Goal: Task Accomplishment & Management: Use online tool/utility

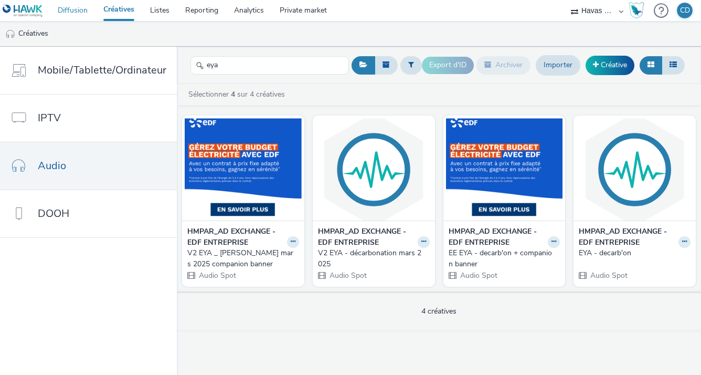
click at [72, 10] on link "Diffusion" at bounding box center [73, 10] width 46 height 21
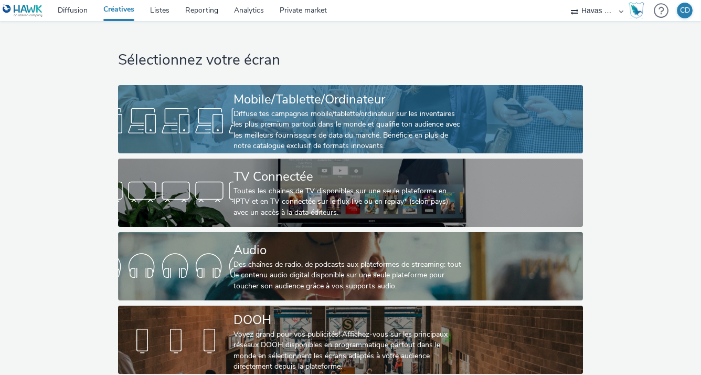
click at [233, 113] on div "Diffuse tes campagnes mobile/tablette/ordinateur sur les inventaires les plus p…" at bounding box center [348, 130] width 230 height 43
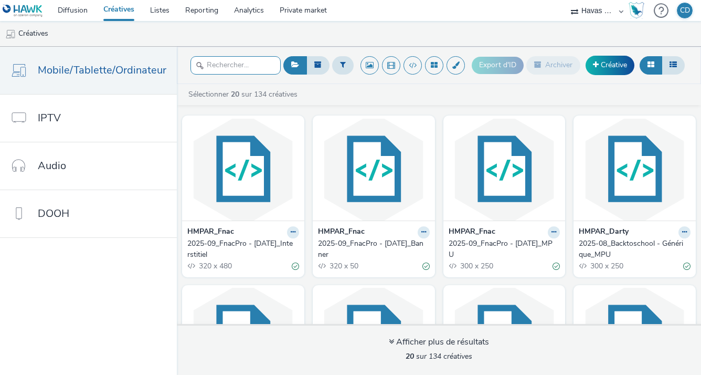
click at [231, 72] on input "text" at bounding box center [235, 65] width 90 height 18
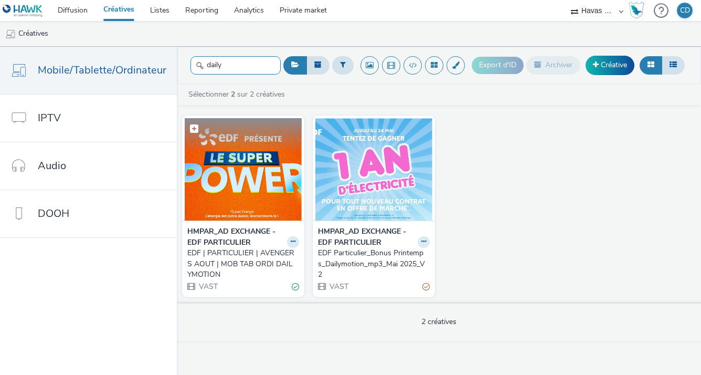
type input "daily"
click at [216, 206] on img at bounding box center [243, 169] width 117 height 102
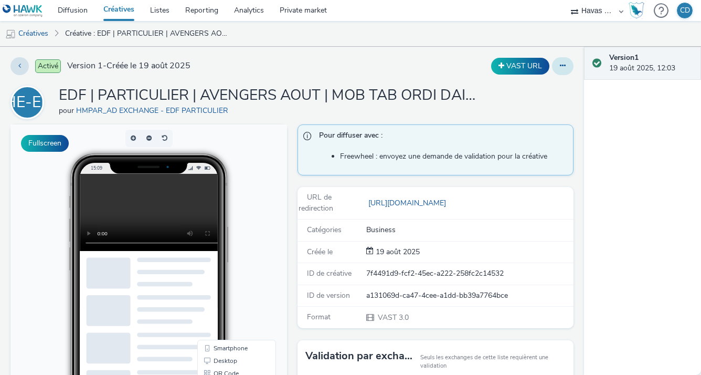
click at [560, 66] on icon at bounding box center [563, 65] width 6 height 7
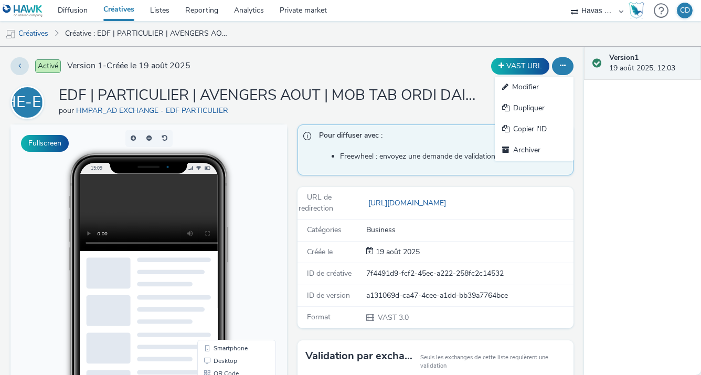
click at [97, 216] on video at bounding box center [157, 212] width 154 height 77
click at [508, 85] on link "Modifier" at bounding box center [534, 87] width 79 height 21
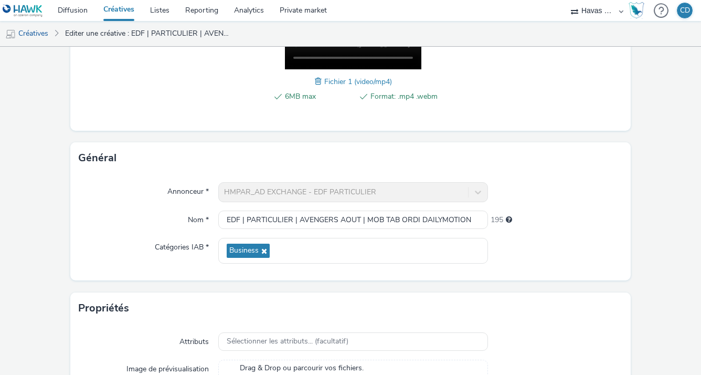
scroll to position [352, 0]
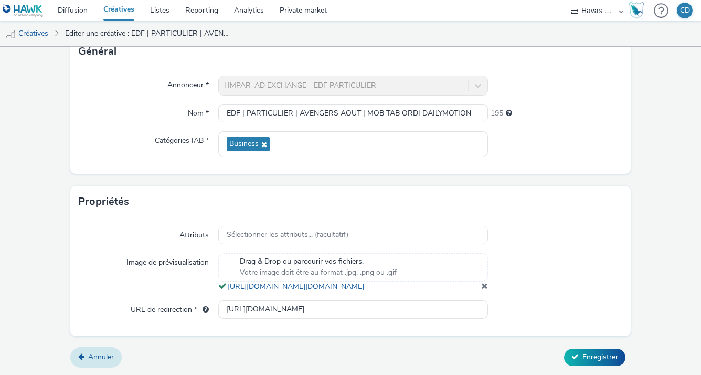
click at [98, 354] on span "Annuler" at bounding box center [101, 356] width 26 height 10
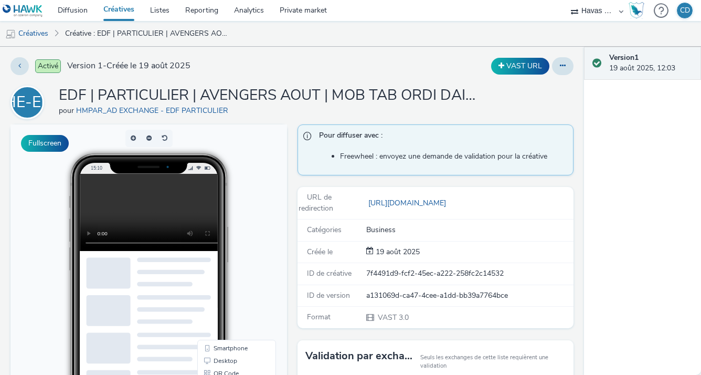
click at [115, 9] on link "Créatives" at bounding box center [118, 10] width 47 height 21
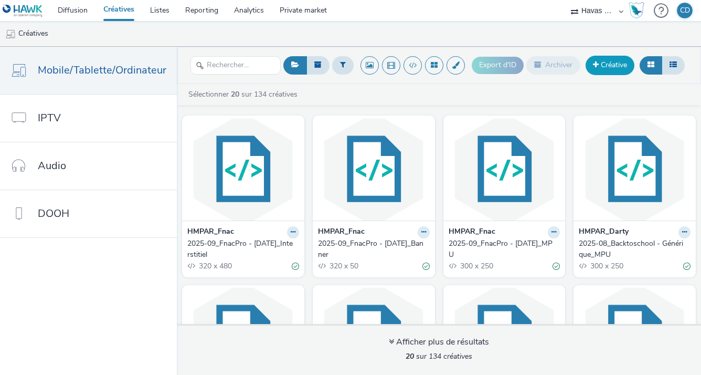
click at [629, 66] on link "Créative" at bounding box center [609, 65] width 49 height 19
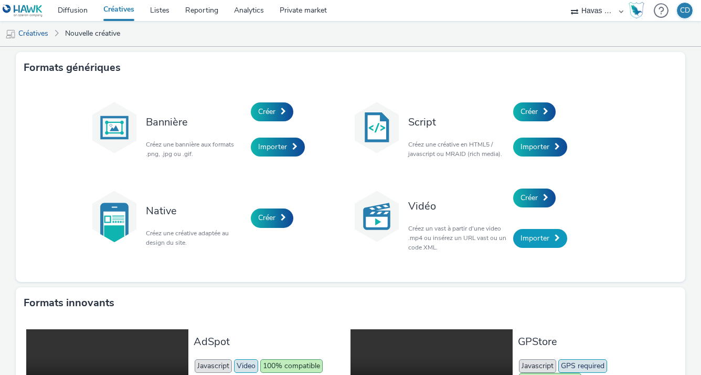
click at [525, 240] on span "Importer" at bounding box center [534, 238] width 29 height 10
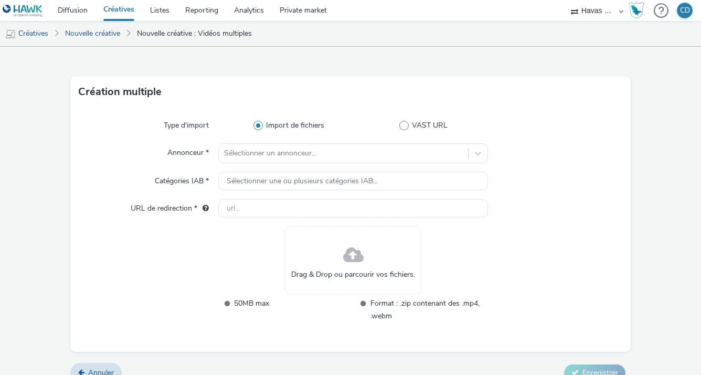
scroll to position [30, 0]
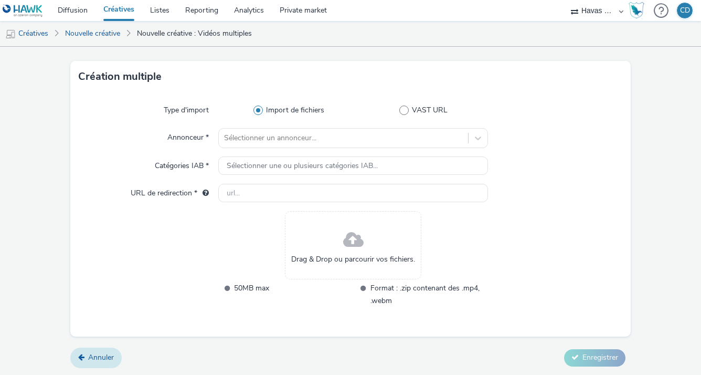
click at [118, 358] on link "Annuler" at bounding box center [95, 357] width 51 height 20
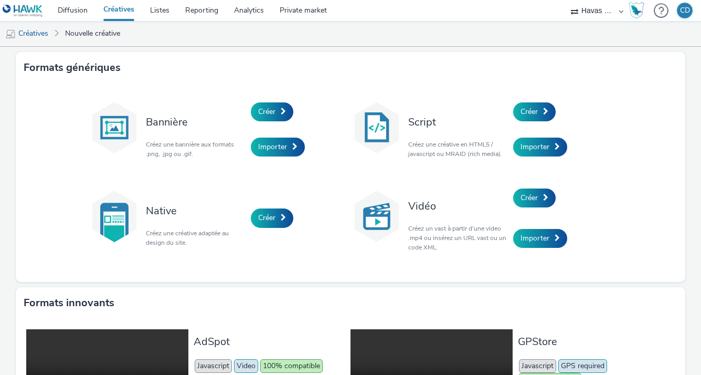
click at [113, 12] on link "Créatives" at bounding box center [118, 10] width 47 height 21
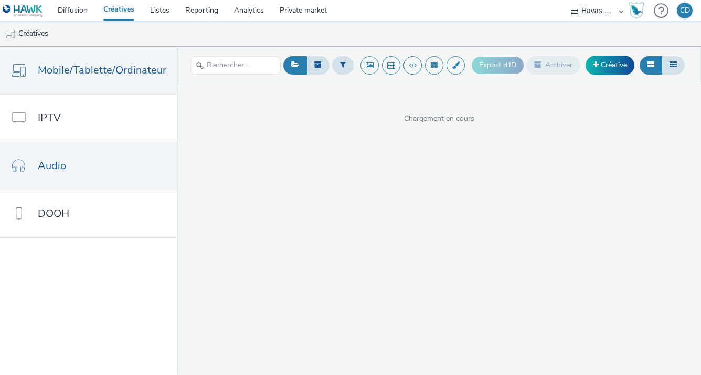
click at [101, 158] on link "Audio" at bounding box center [88, 165] width 177 height 47
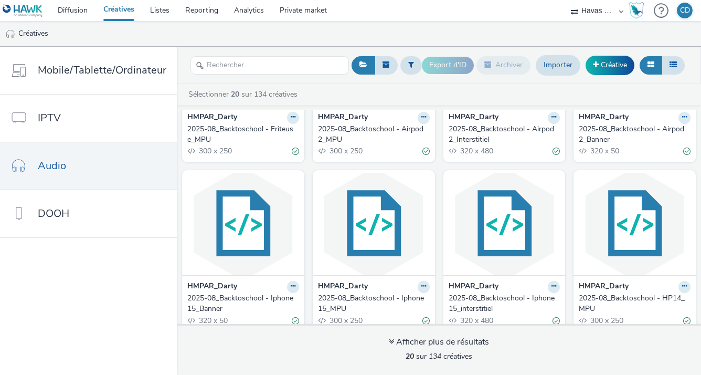
scroll to position [577, 0]
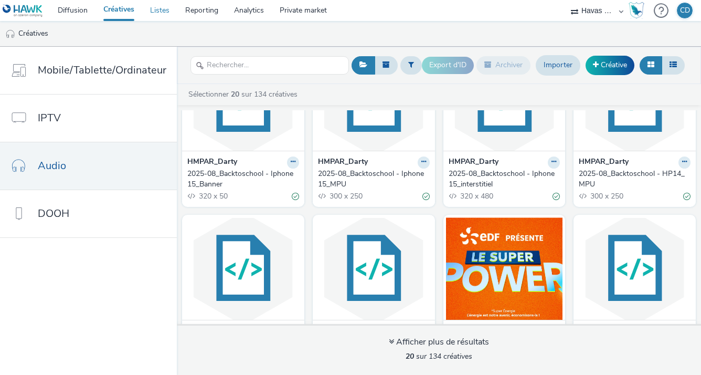
click at [155, 8] on link "Listes" at bounding box center [159, 10] width 35 height 21
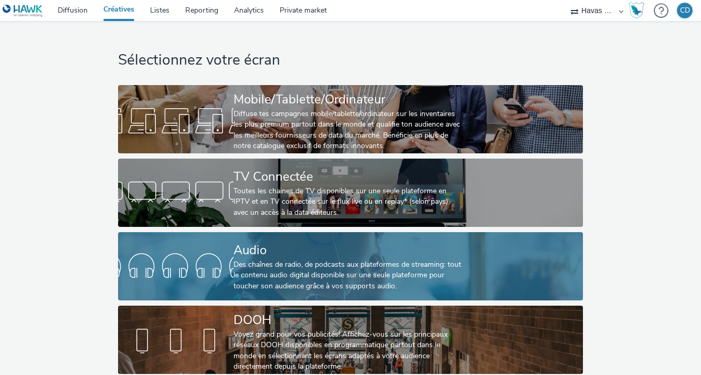
click at [208, 246] on link "Audio Des chaînes de radio, de podcasts aux plateformes de streaming: tout le c…" at bounding box center [350, 266] width 465 height 68
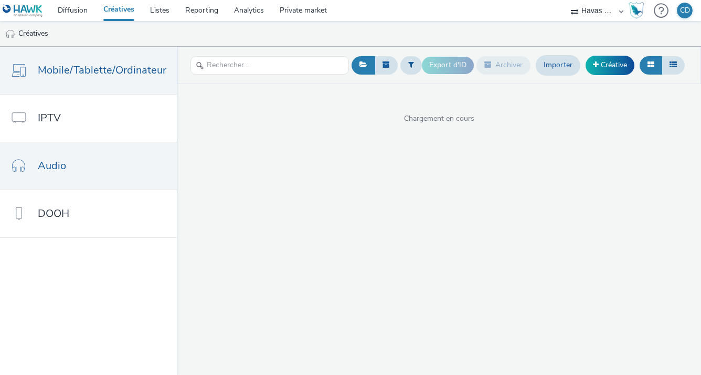
click at [52, 87] on link "Mobile/Tablette/Ordinateur" at bounding box center [88, 70] width 177 height 47
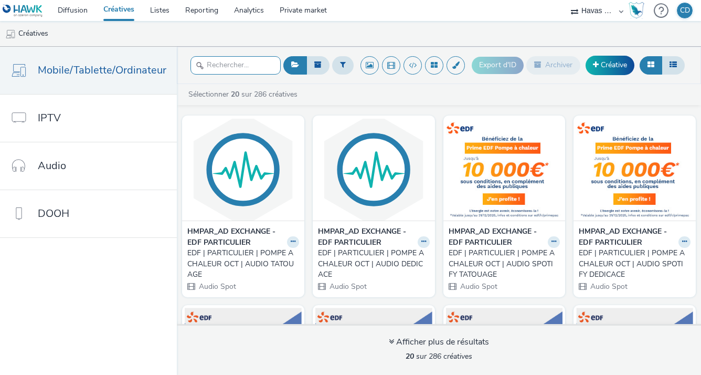
click at [223, 66] on input "text" at bounding box center [235, 65] width 90 height 18
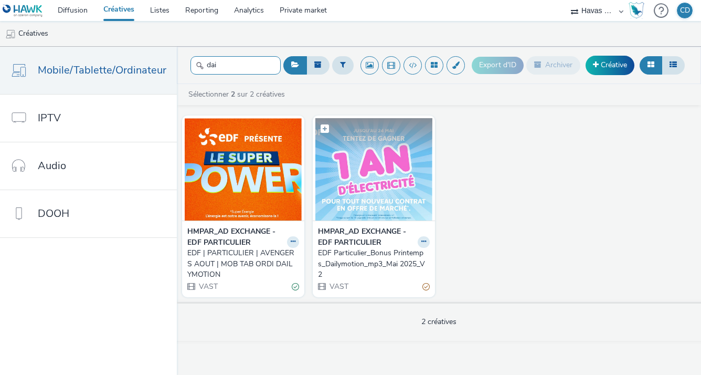
type input "dai"
click at [353, 176] on img at bounding box center [373, 169] width 117 height 102
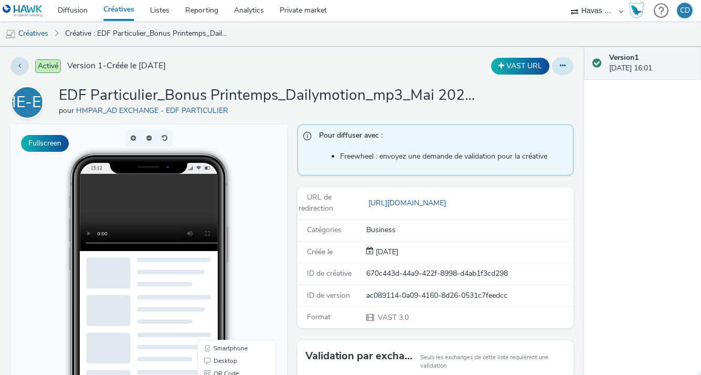
click at [552, 67] on button at bounding box center [563, 66] width 22 height 18
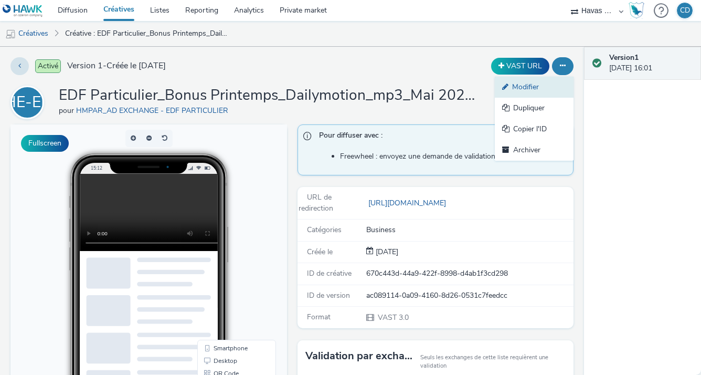
click at [537, 93] on link "Modifier" at bounding box center [534, 87] width 79 height 21
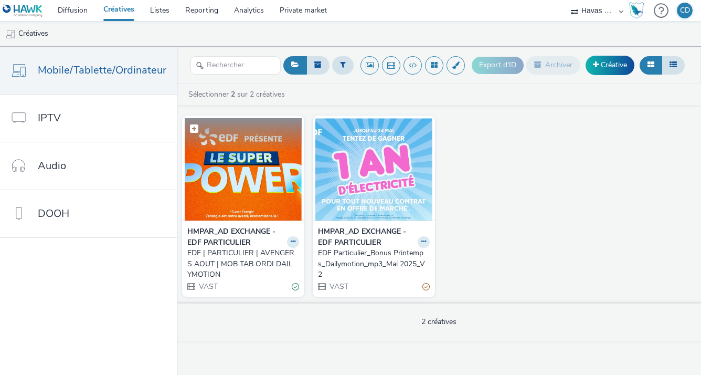
click at [258, 172] on img at bounding box center [243, 169] width 117 height 102
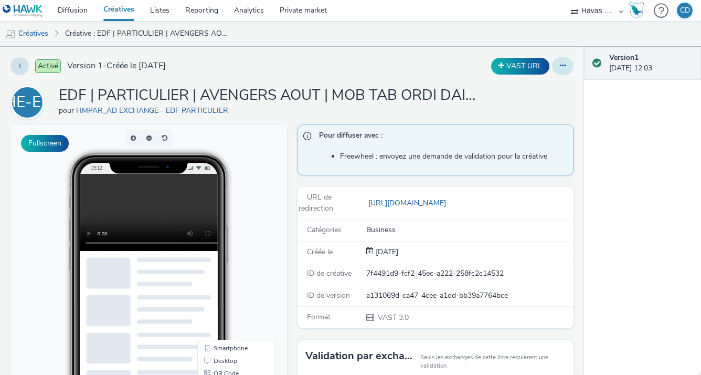
click at [552, 67] on button at bounding box center [563, 66] width 22 height 18
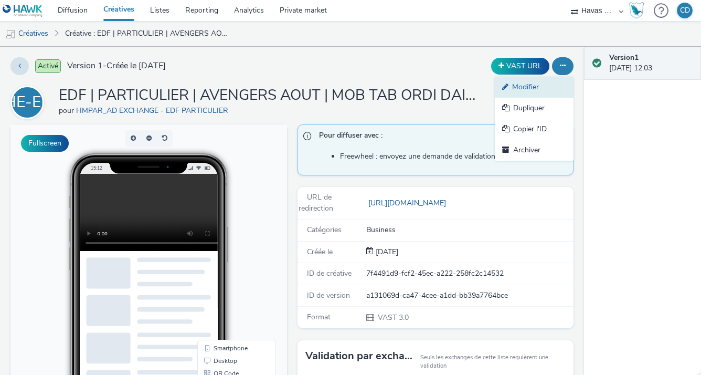
click at [529, 83] on link "Modifier" at bounding box center [534, 87] width 79 height 21
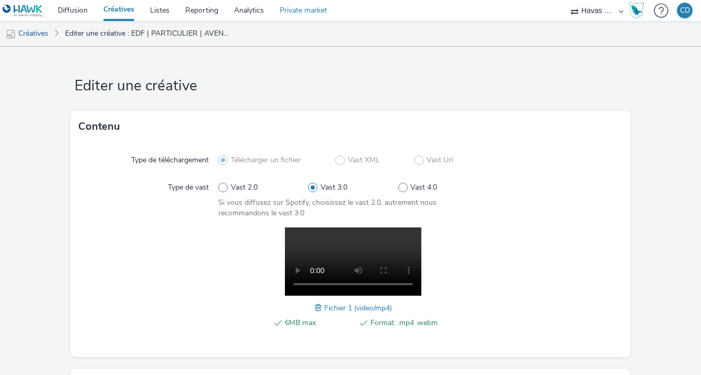
click at [290, 12] on link "Private market" at bounding box center [303, 10] width 63 height 21
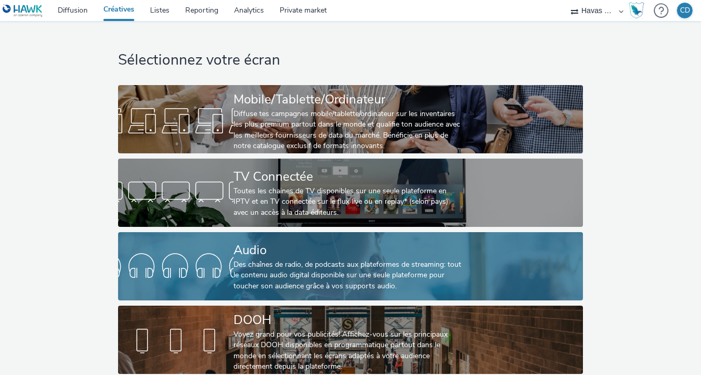
click at [359, 265] on div "Des chaînes de radio, de podcasts aux plateformes de streaming: tout le contenu…" at bounding box center [348, 275] width 230 height 32
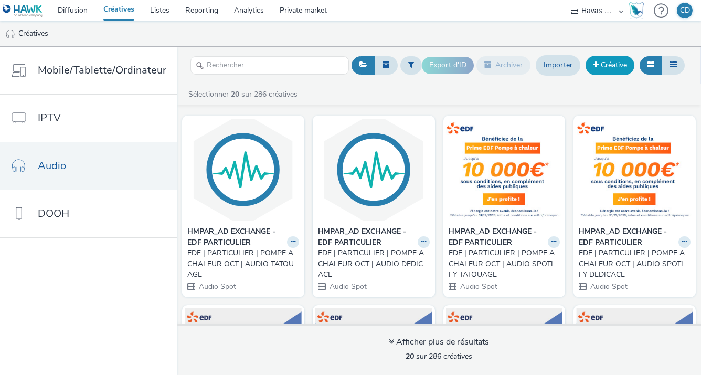
click at [602, 59] on link "Créative" at bounding box center [609, 65] width 49 height 19
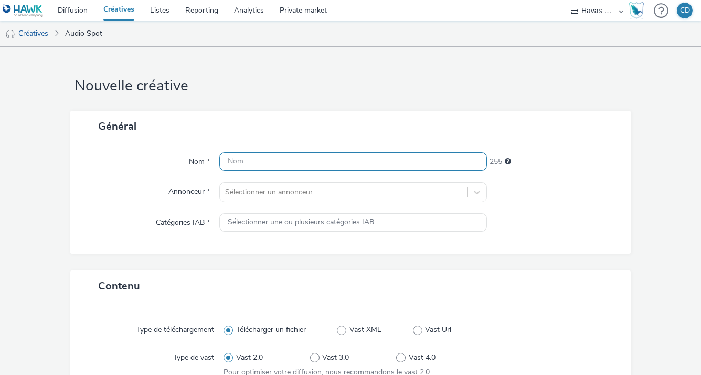
click at [242, 161] on input "text" at bounding box center [352, 161] width 267 height 18
paste input "EDF | BONUS AUTOMNE | OCT 2025"
click at [308, 161] on input "EDF | BONUS AUTOMNE | OCT 2025" at bounding box center [352, 161] width 267 height 18
click at [383, 163] on input "EDF | BONUS AUTOMNE | OCT 2025" at bounding box center [352, 161] width 267 height 18
paste input "|"
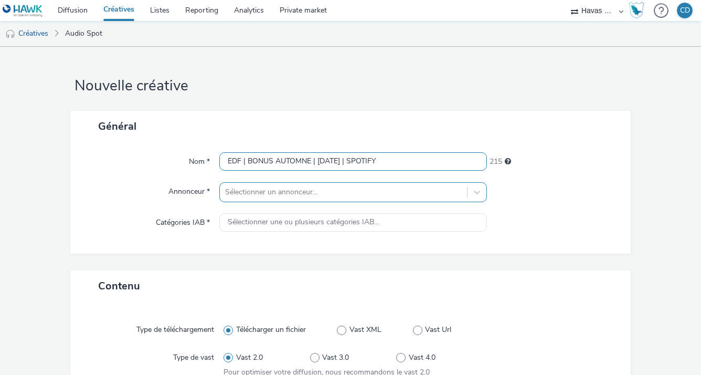
type input "EDF | BONUS AUTOMNE | [DATE] | SPOTIFY"
click at [300, 201] on div "Sélectionner un annonceur..." at bounding box center [352, 192] width 267 height 20
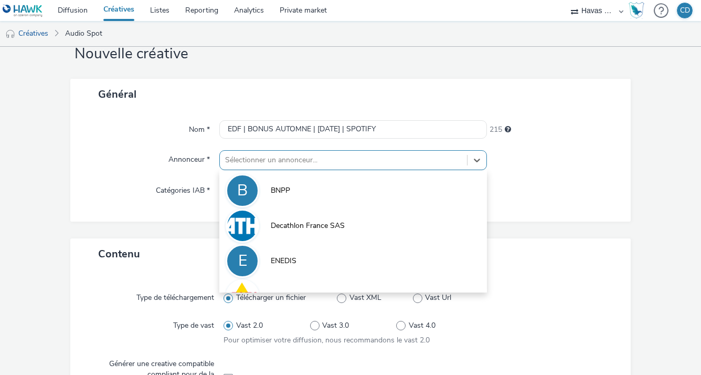
scroll to position [35, 0]
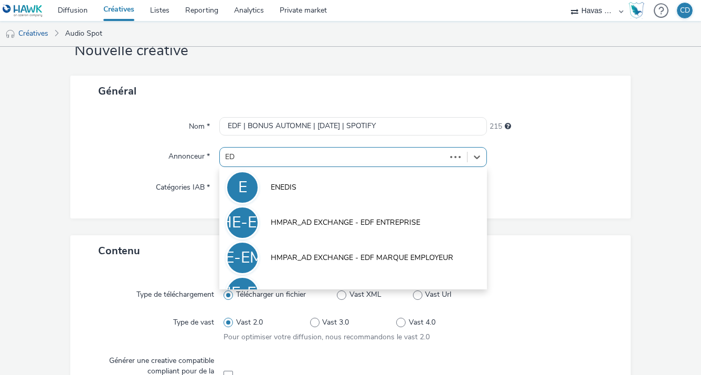
type input "EDF"
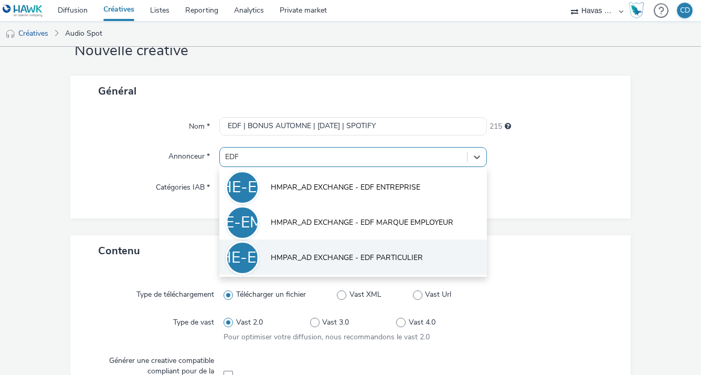
click at [365, 257] on span "HMPAR_AD EXCHANGE - EDF PARTICULIER" at bounding box center [347, 257] width 152 height 10
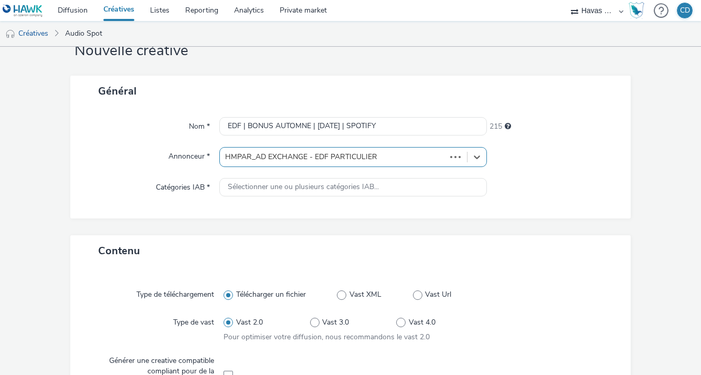
type input "http://particulier.edf.fr"
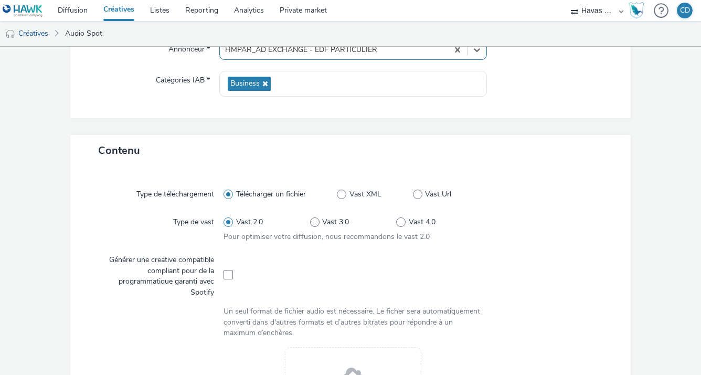
scroll to position [193, 0]
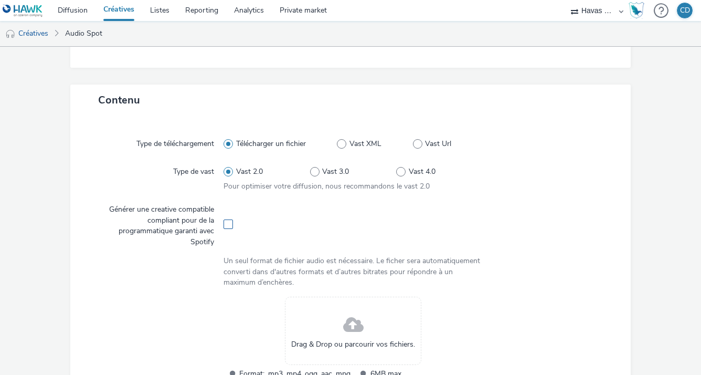
click at [229, 220] on span at bounding box center [227, 223] width 9 height 9
checkbox input "true"
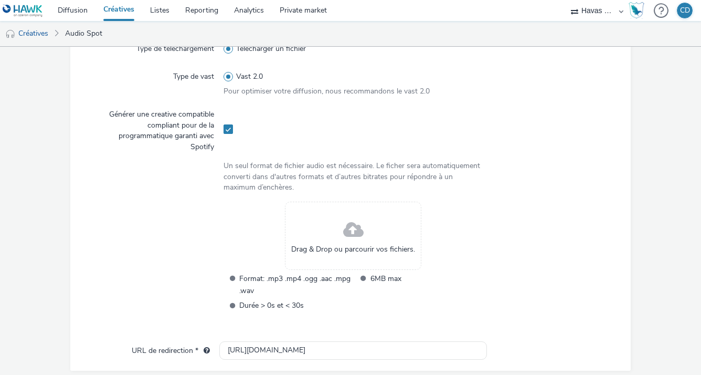
scroll to position [297, 0]
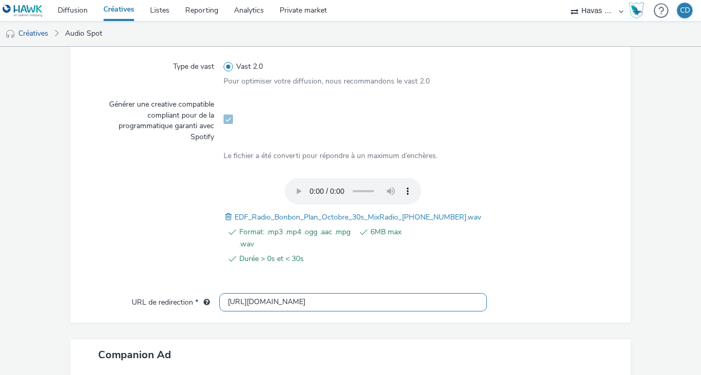
click at [309, 297] on input "http://particulier.edf.fr" at bounding box center [352, 302] width 267 height 18
click at [309, 296] on input "http://particulier.edf.fr" at bounding box center [352, 302] width 267 height 18
paste input "https://particulier.edf.fr/fr/accueil/autres-pages/le-bonbon-plan-halloween.html"
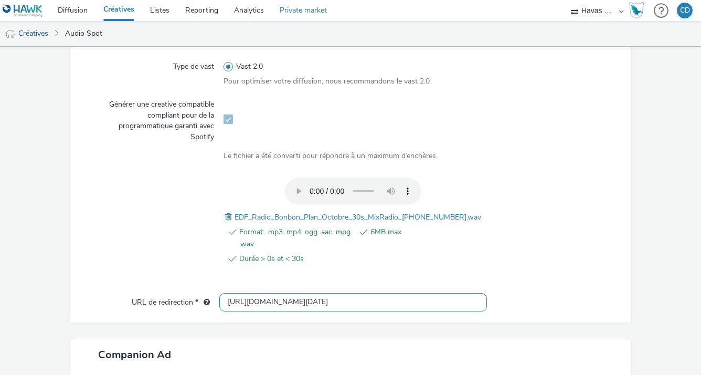
type input "https://particulier.edf.fr/fr/accueil/autres-pages/le-bonbon-plan-halloween.html"
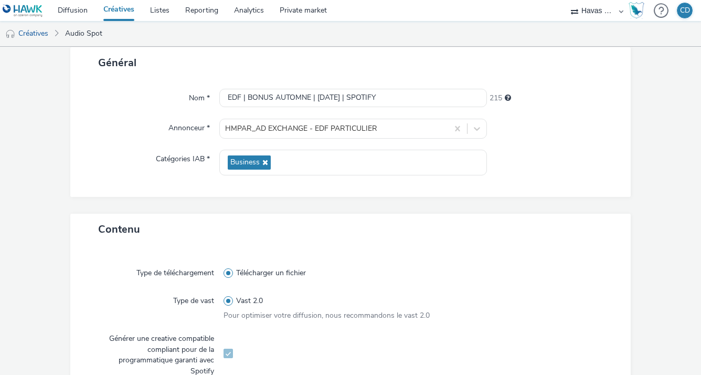
scroll to position [0, 0]
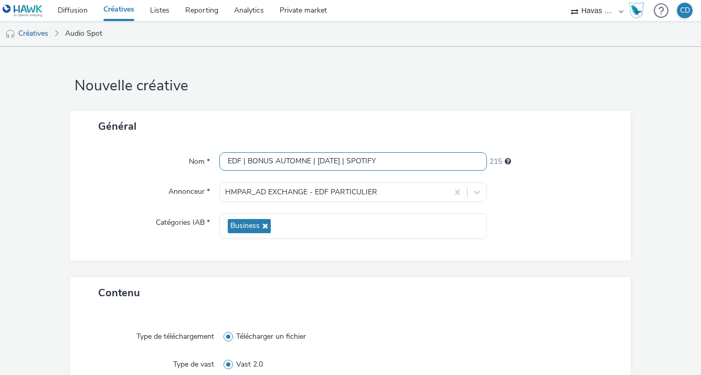
click at [313, 164] on input "EDF | BONUS AUTOMNE | [DATE] | SPOTIFY" at bounding box center [352, 161] width 267 height 18
click at [574, 235] on div at bounding box center [554, 226] width 134 height 26
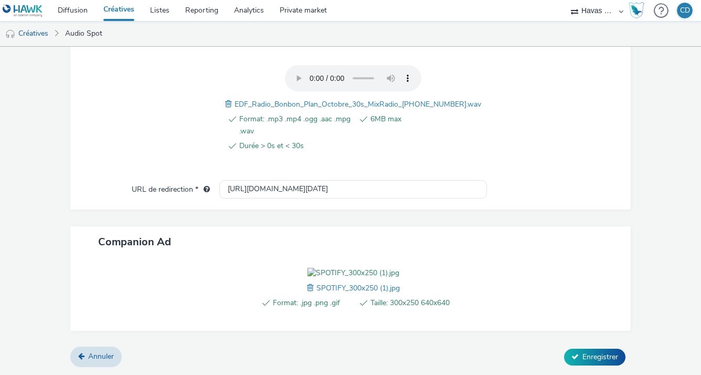
scroll to position [468, 0]
click at [585, 360] on span "Enregistrer" at bounding box center [600, 356] width 36 height 10
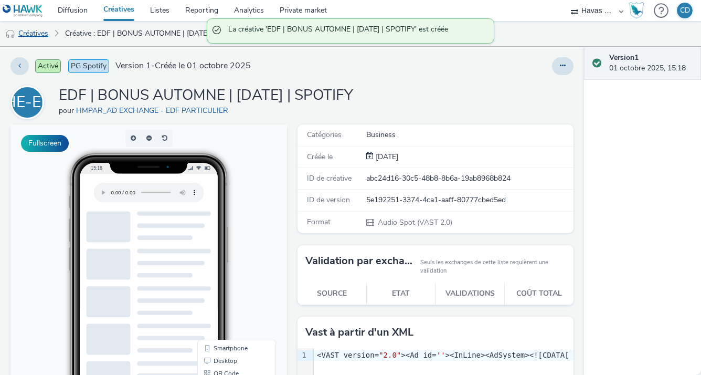
click at [47, 33] on link "Créatives" at bounding box center [27, 33] width 54 height 25
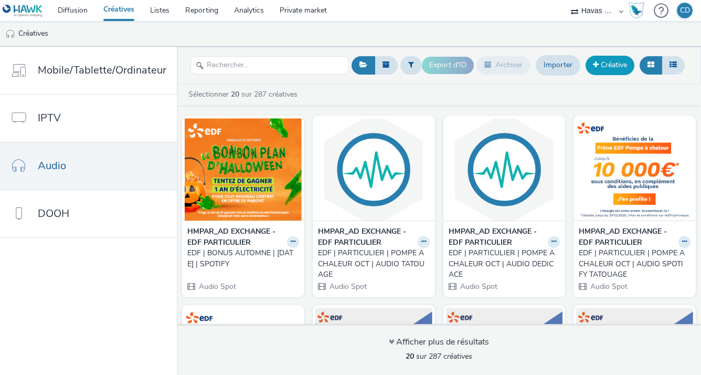
click at [598, 63] on link "Créative" at bounding box center [609, 65] width 49 height 19
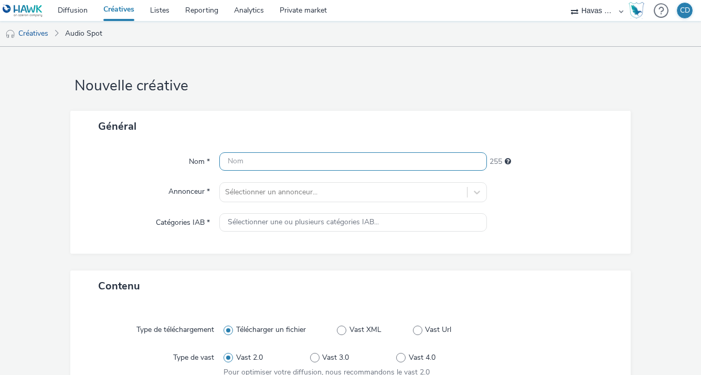
click at [353, 158] on input "text" at bounding box center [352, 161] width 267 height 18
paste input "EDF | BONUS AUTOMNE | [DATE] | SPOTIFY"
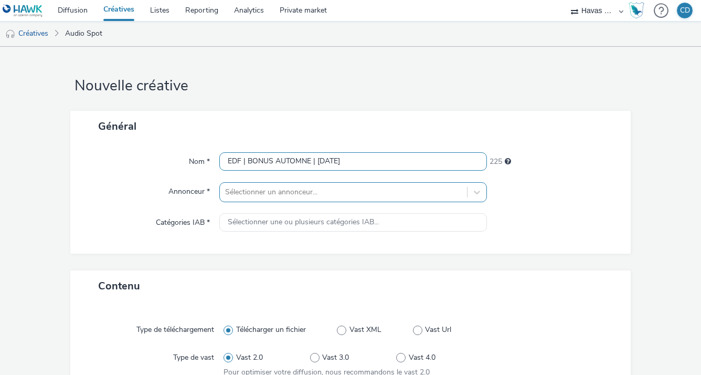
type input "EDF | BONUS AUTOMNE | OCT 2025"
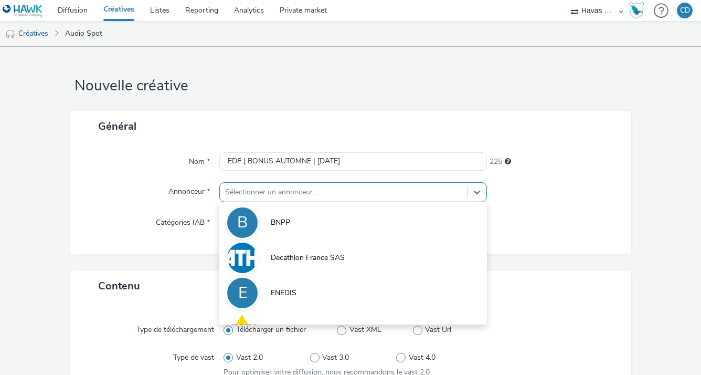
click at [372, 187] on div "option BNPP focused, 1 of 10. 10 results available. Use Up and Down to choose o…" at bounding box center [352, 192] width 267 height 20
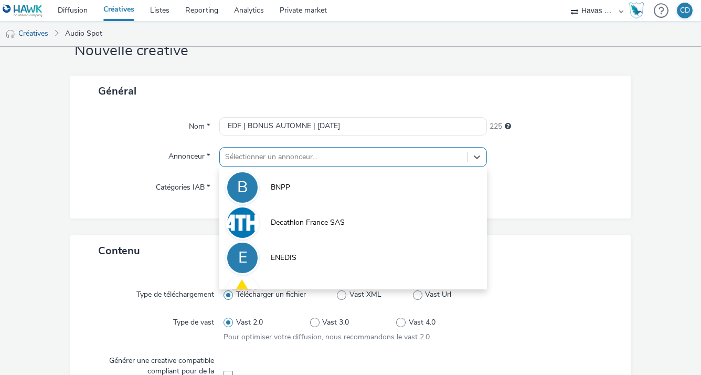
scroll to position [35, 0]
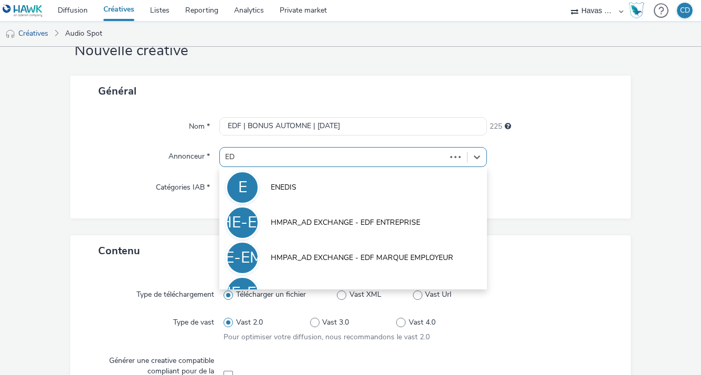
type input "EDF"
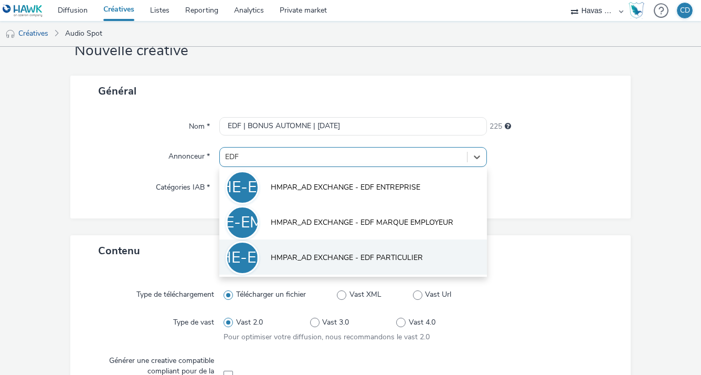
click at [395, 251] on li "HE-EP HMPAR_AD EXCHANGE - EDF PARTICULIER" at bounding box center [352, 256] width 267 height 35
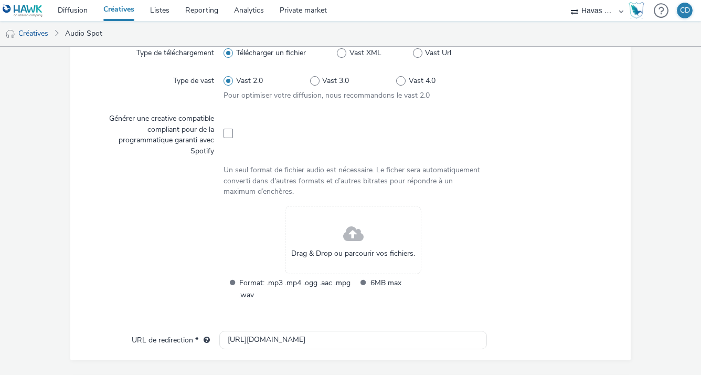
scroll to position [245, 0]
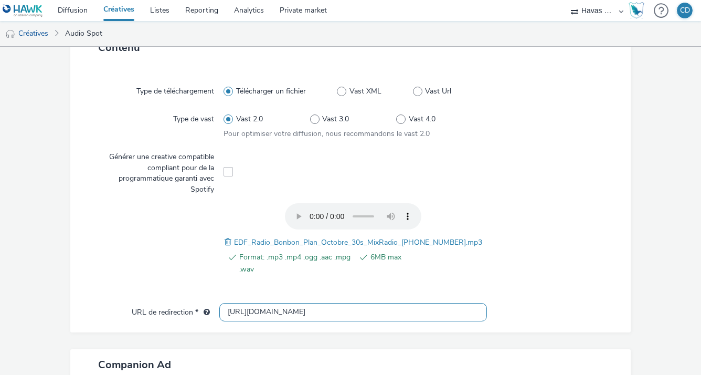
click at [294, 309] on input "http://particulier.edf.fr" at bounding box center [352, 312] width 267 height 18
paste input "s://particulier.edf.fr/fr/accueil/autres-pages/le-bonbon-plan-halloween.html"
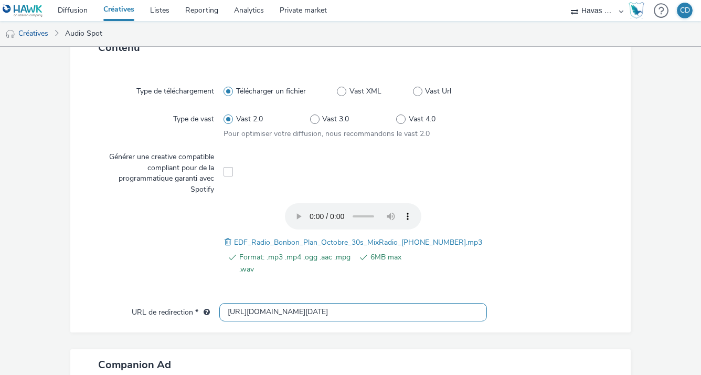
type input "https://particulier.edf.fr/fr/accueil/autres-pages/le-bonbon-plan-halloween.html"
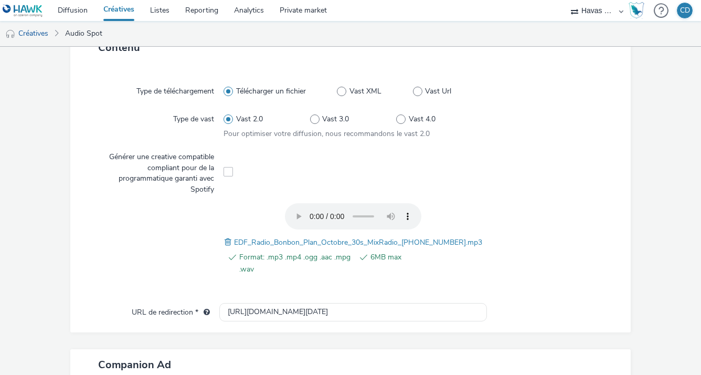
click at [504, 218] on div at bounding box center [548, 244] width 130 height 82
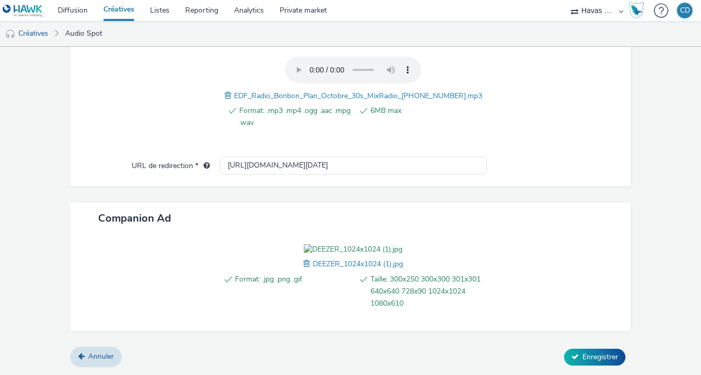
scroll to position [449, 0]
click at [583, 355] on span "Enregistrer" at bounding box center [600, 356] width 36 height 10
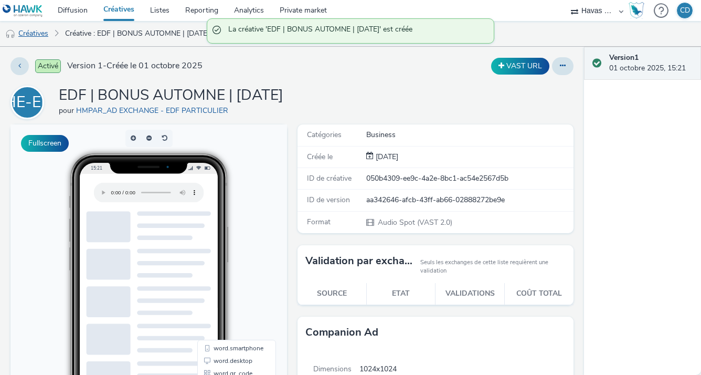
click at [45, 35] on link "Créatives" at bounding box center [27, 33] width 54 height 25
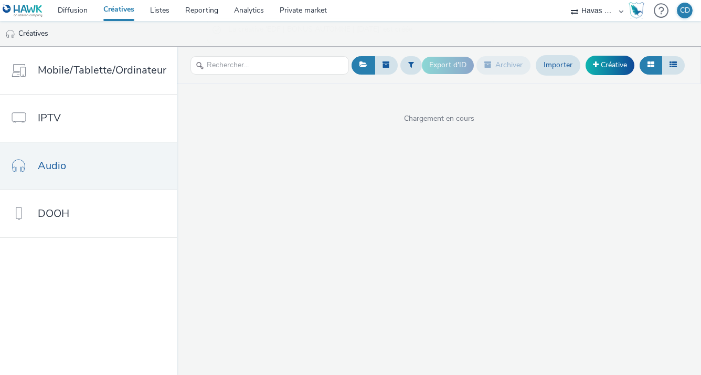
click at [107, 14] on link "Créatives" at bounding box center [118, 10] width 47 height 21
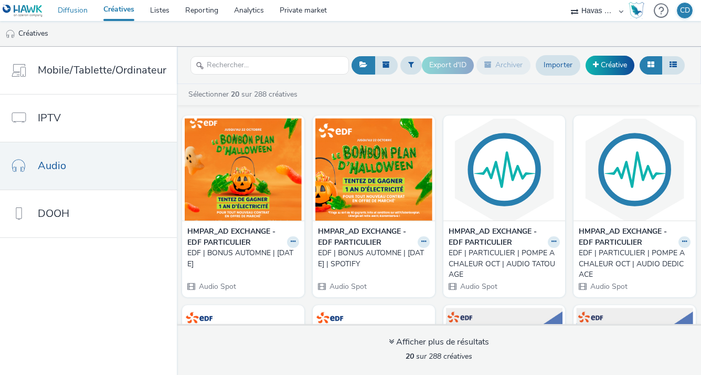
click at [79, 12] on link "Diffusion" at bounding box center [73, 10] width 46 height 21
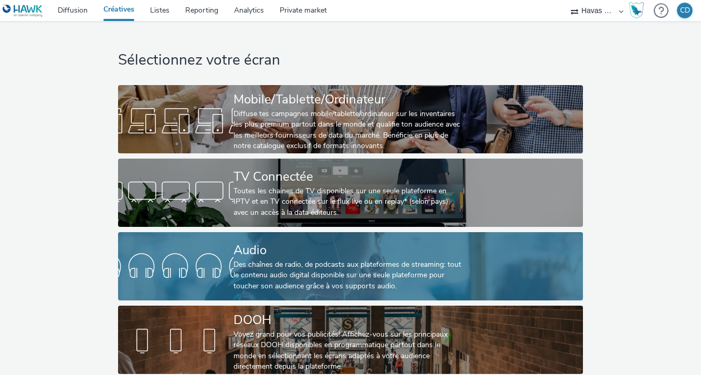
click at [212, 244] on link "Audio Des chaînes de radio, de podcasts aux plateformes de streaming: tout le c…" at bounding box center [350, 266] width 465 height 68
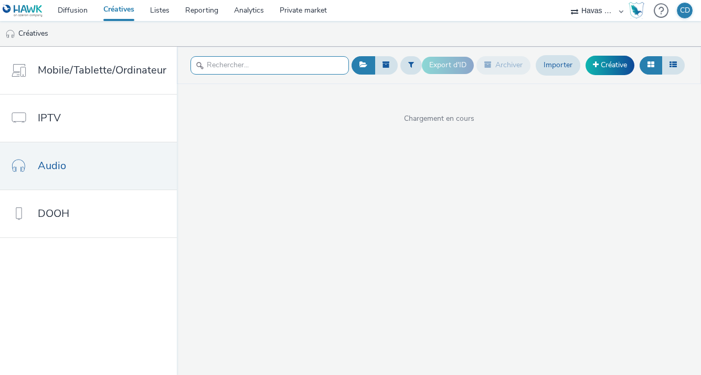
click at [208, 69] on input "text" at bounding box center [269, 65] width 158 height 18
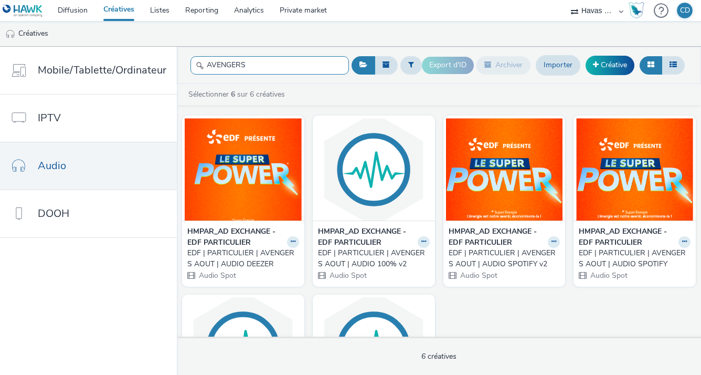
drag, startPoint x: 252, startPoint y: 68, endPoint x: 184, endPoint y: 65, distance: 68.3
click at [184, 65] on header "AVENGERS Export d'ID Archiver Importer Créative" at bounding box center [439, 65] width 524 height 37
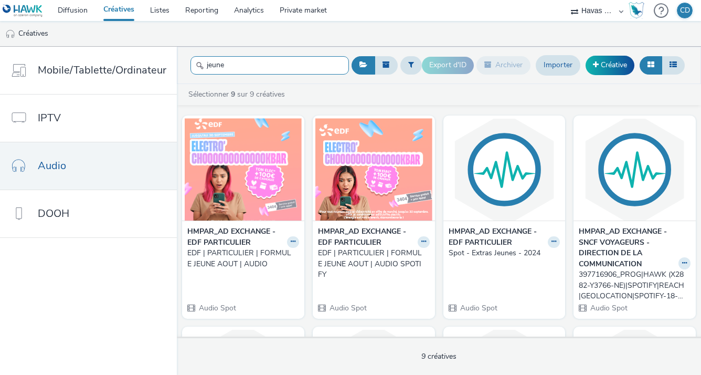
type input "jeune"
click at [242, 261] on div "EDF | PARTICULIER | FORMULE JEUNE AOUT | AUDIO" at bounding box center [241, 259] width 108 height 22
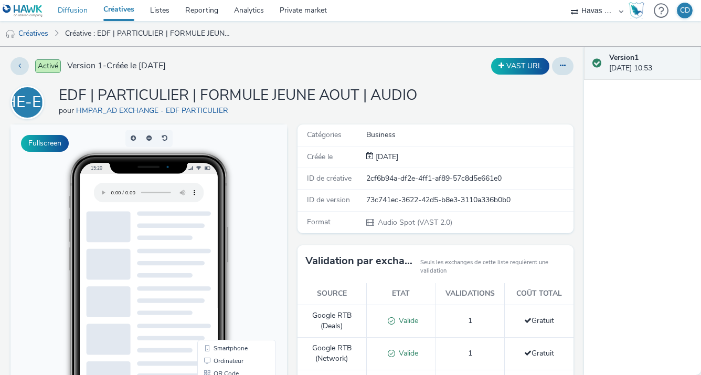
click at [65, 3] on link "Diffusion" at bounding box center [73, 10] width 46 height 21
